Goal: Task Accomplishment & Management: Use online tool/utility

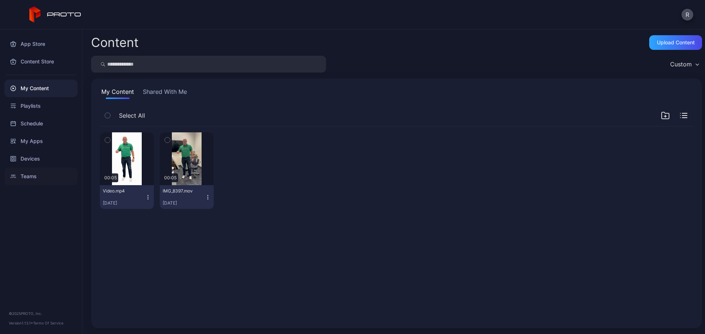
click at [30, 178] on div "Teams" at bounding box center [40, 177] width 73 height 18
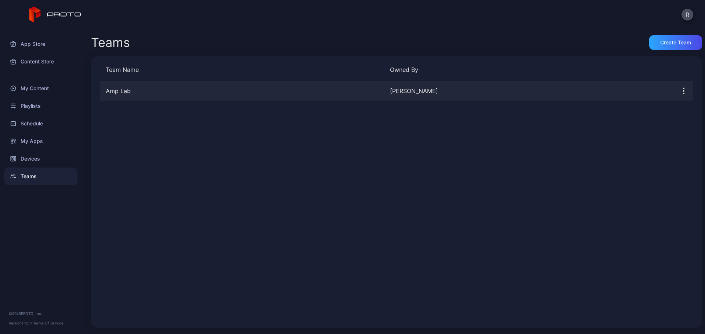
click at [368, 93] on div "Amp Lab" at bounding box center [242, 91] width 284 height 9
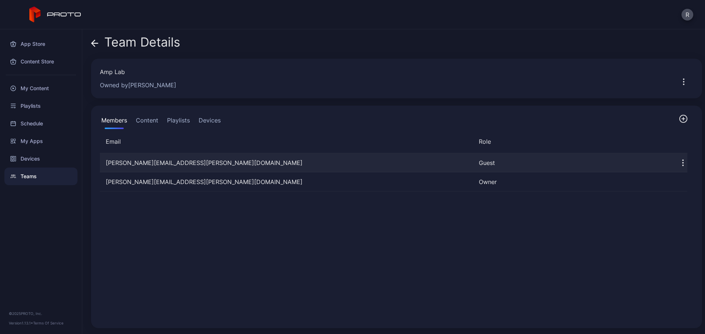
click at [262, 163] on div "[PERSON_NAME][EMAIL_ADDRESS][PERSON_NAME][DOMAIN_NAME]" at bounding box center [286, 163] width 373 height 9
click at [149, 120] on button "Content" at bounding box center [146, 122] width 25 height 15
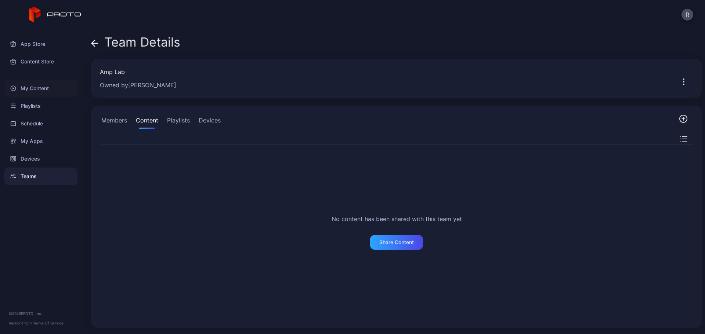
click at [39, 85] on div "My Content" at bounding box center [40, 89] width 73 height 18
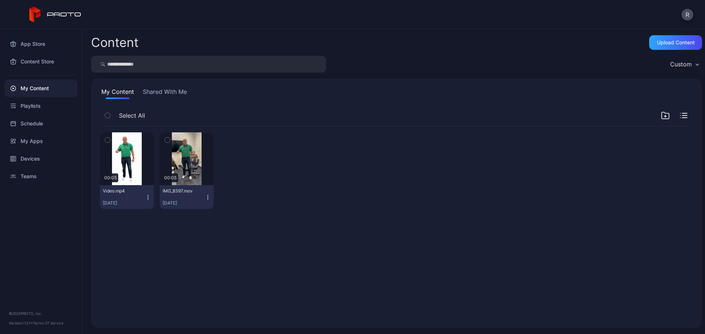
click at [174, 94] on button "Shared With Me" at bounding box center [164, 93] width 47 height 12
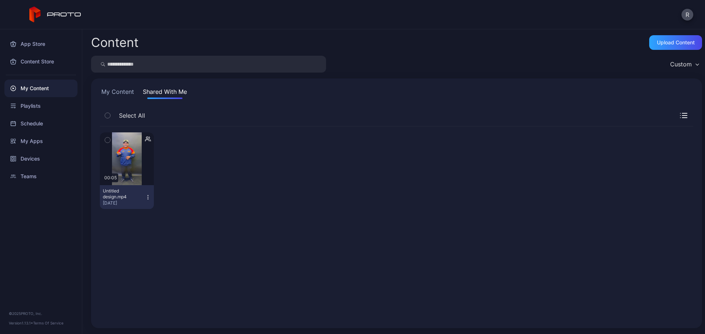
click at [108, 140] on icon "button" at bounding box center [107, 140] width 2 height 1
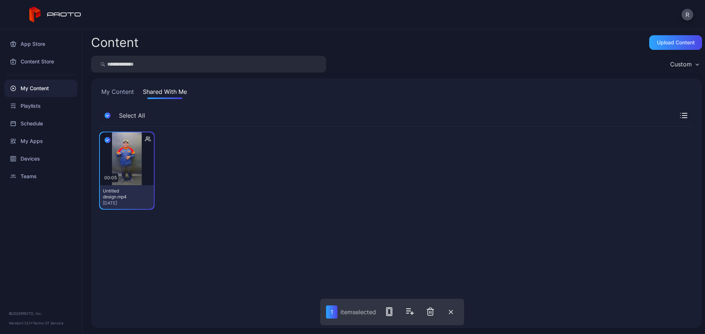
click at [108, 140] on icon "button" at bounding box center [107, 140] width 2 height 1
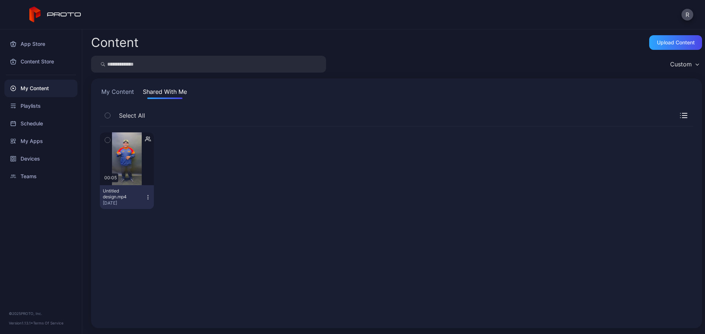
click at [148, 196] on icon "button" at bounding box center [148, 195] width 0 height 0
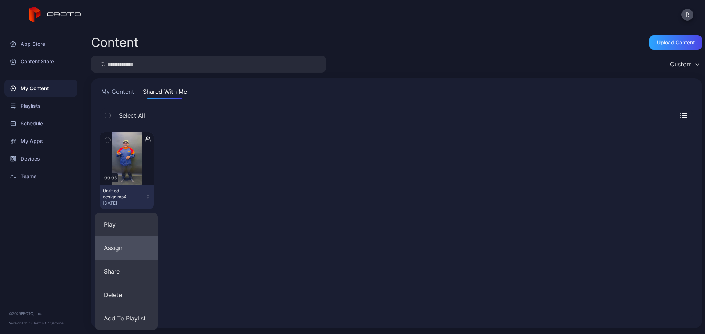
click at [132, 244] on button "Assign" at bounding box center [126, 247] width 62 height 23
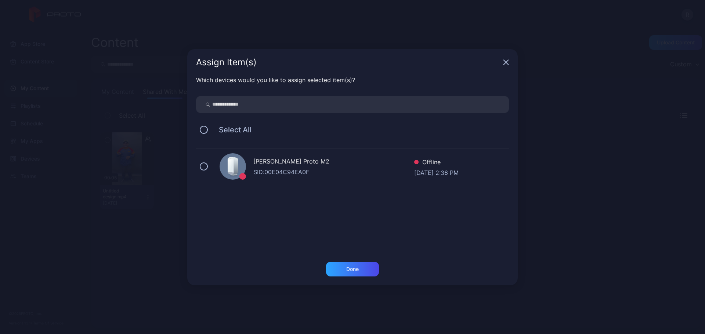
click at [206, 163] on div "Riley Johnson's Proto M2 SID: 00E04C94EA0F Offline Sep 09, 2025 at 2:36 PM" at bounding box center [357, 167] width 322 height 37
click at [366, 269] on div "Done" at bounding box center [352, 269] width 53 height 15
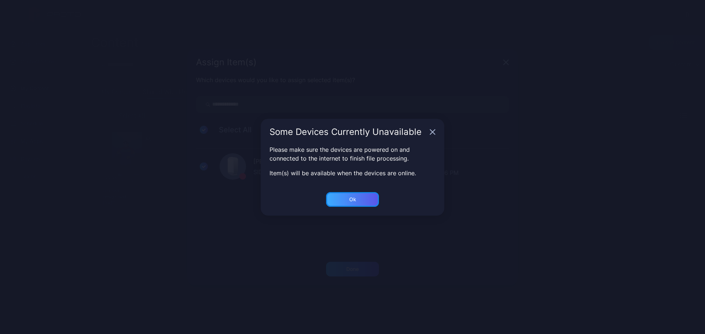
click at [357, 199] on div "Ok" at bounding box center [352, 199] width 53 height 15
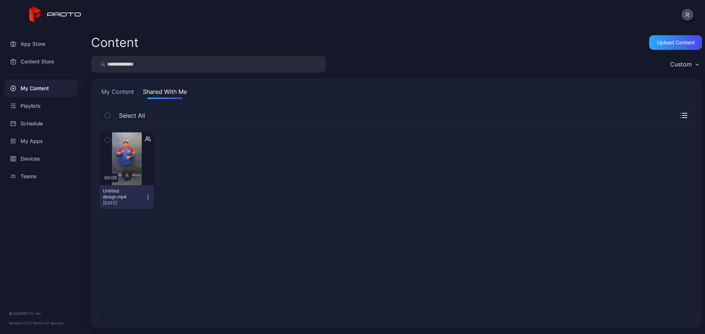
click at [149, 138] on icon "button" at bounding box center [149, 138] width 1 height 2
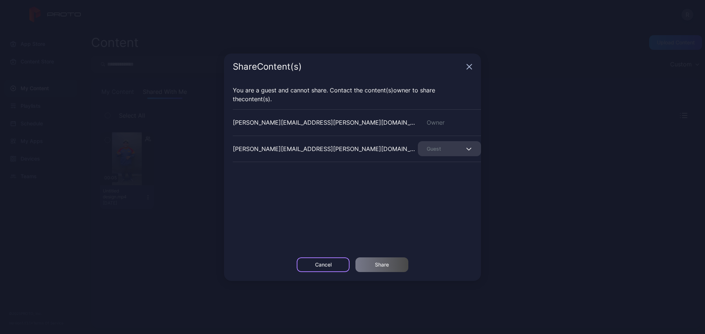
click at [330, 268] on div "Cancel" at bounding box center [323, 265] width 53 height 15
